Goal: Entertainment & Leisure: Consume media (video, audio)

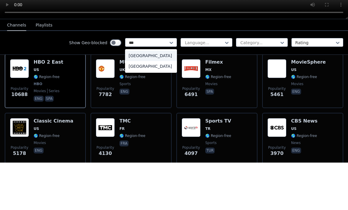
click at [156, 109] on div "[GEOGRAPHIC_DATA]" at bounding box center [151, 114] width 52 height 11
type input "***"
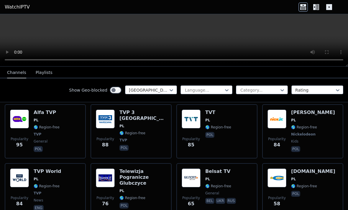
scroll to position [247, 0]
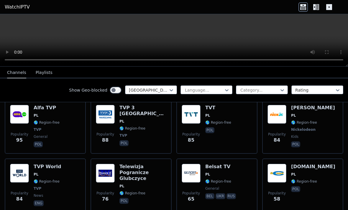
click at [151, 167] on h6 "Telewizja Pogranicze Glubczyce" at bounding box center [143, 173] width 47 height 18
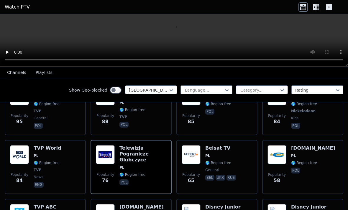
scroll to position [268, 0]
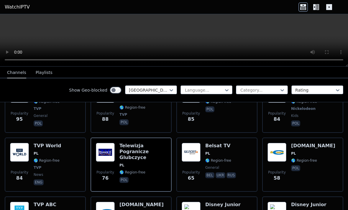
click at [142, 149] on h6 "Telewizja Pogranicze Glubczyce" at bounding box center [143, 152] width 47 height 18
click at [175, 38] on video at bounding box center [174, 40] width 348 height 53
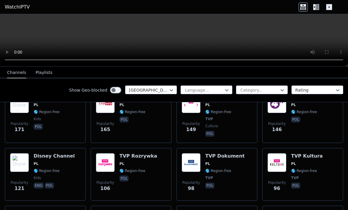
scroll to position [140, 0]
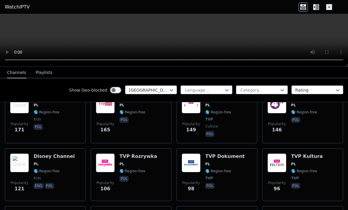
click at [145, 169] on div "TVP Rozrywka PL 🌎 Region-free pol" at bounding box center [139, 175] width 38 height 42
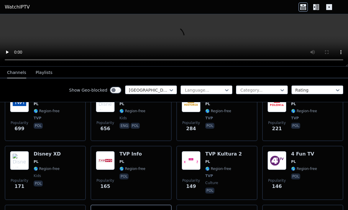
scroll to position [81, 0]
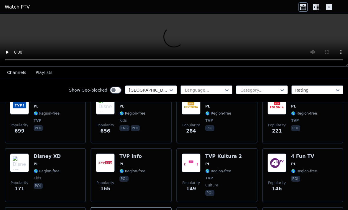
click at [144, 170] on span "🌎 Region-free" at bounding box center [133, 171] width 26 height 5
click at [125, 176] on div "TVP Info PL 🌎 Region-free pol" at bounding box center [133, 176] width 26 height 44
click at [138, 173] on span "🌎 Region-free" at bounding box center [133, 171] width 26 height 5
click at [97, 162] on img at bounding box center [105, 163] width 19 height 19
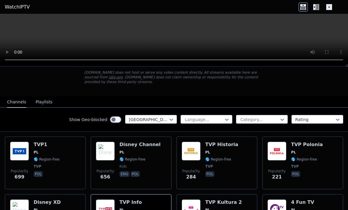
scroll to position [35, 0]
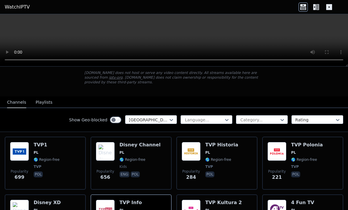
click at [68, 171] on div "Popularity 699 TVP1 PL 🌎 Region-free TVP pol" at bounding box center [45, 163] width 71 height 42
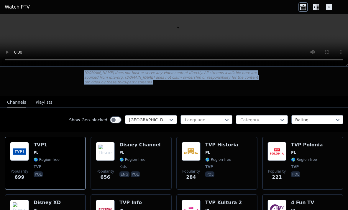
click at [212, 54] on video at bounding box center [174, 40] width 348 height 53
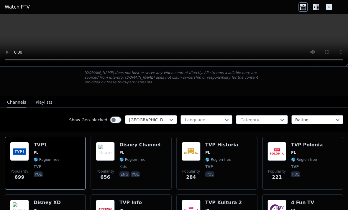
click at [205, 57] on video at bounding box center [174, 40] width 348 height 53
click at [109, 76] on link "iptv-org" at bounding box center [116, 78] width 14 height 4
